Goal: Find specific page/section: Find specific page/section

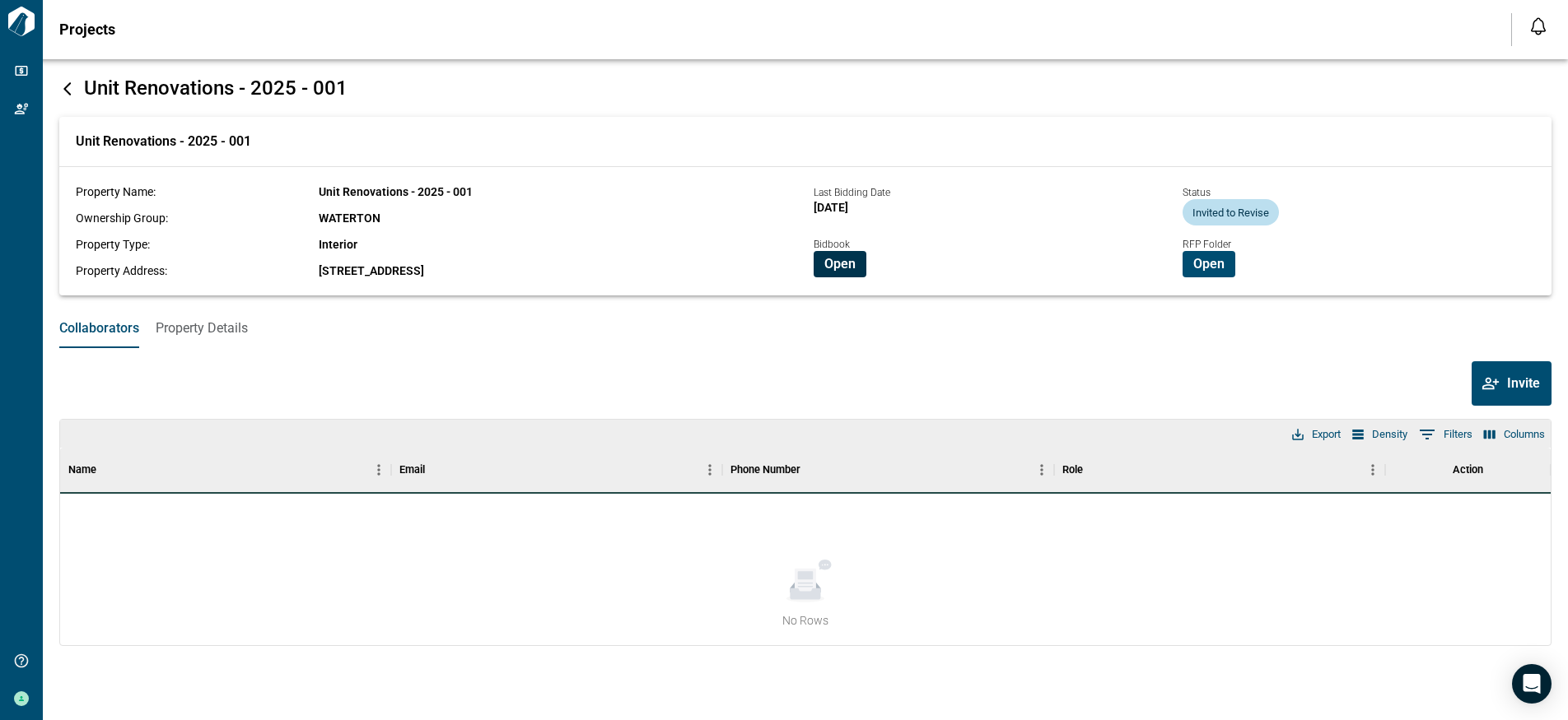
click at [829, 264] on span "Open" at bounding box center [840, 264] width 31 height 17
